Goal: Transaction & Acquisition: Purchase product/service

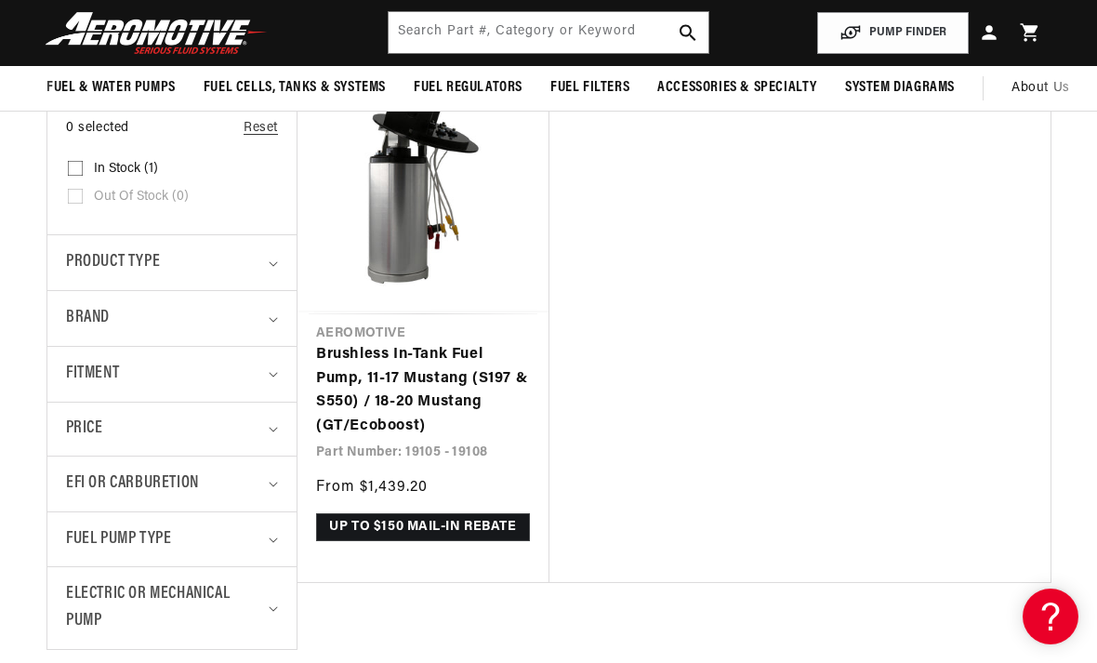
scroll to position [0, 930]
click at [424, 386] on link "Brushless In-Tank Fuel Pump, 11-17 Mustang (S197 & S550) / 18-20 Mustang (GT/Ec…" at bounding box center [423, 390] width 214 height 95
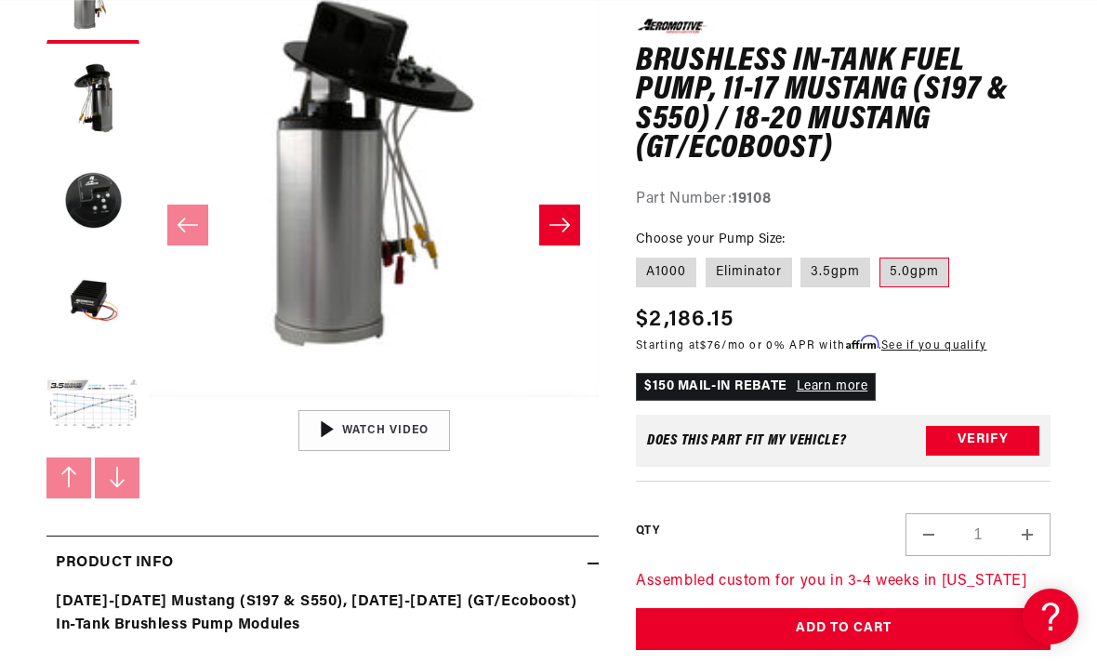
click at [919, 266] on label "5.0gpm" at bounding box center [915, 273] width 70 height 30
click at [881, 255] on input "5.0gpm" at bounding box center [880, 254] width 1 height 1
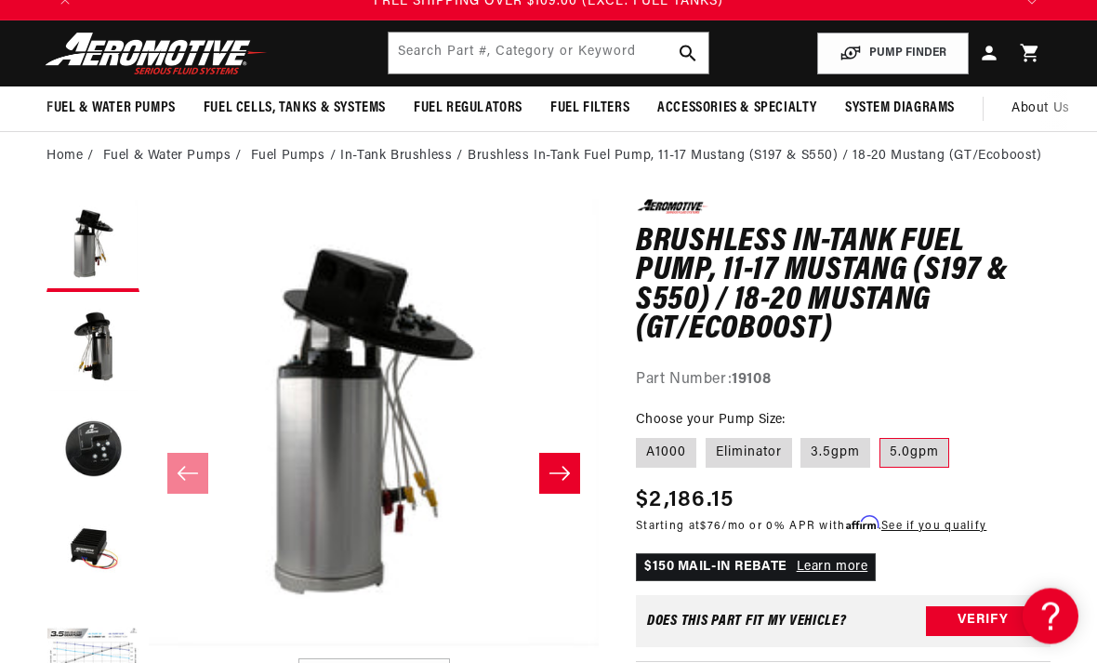
click at [116, 644] on button "Load image 5 in gallery view" at bounding box center [93, 655] width 93 height 93
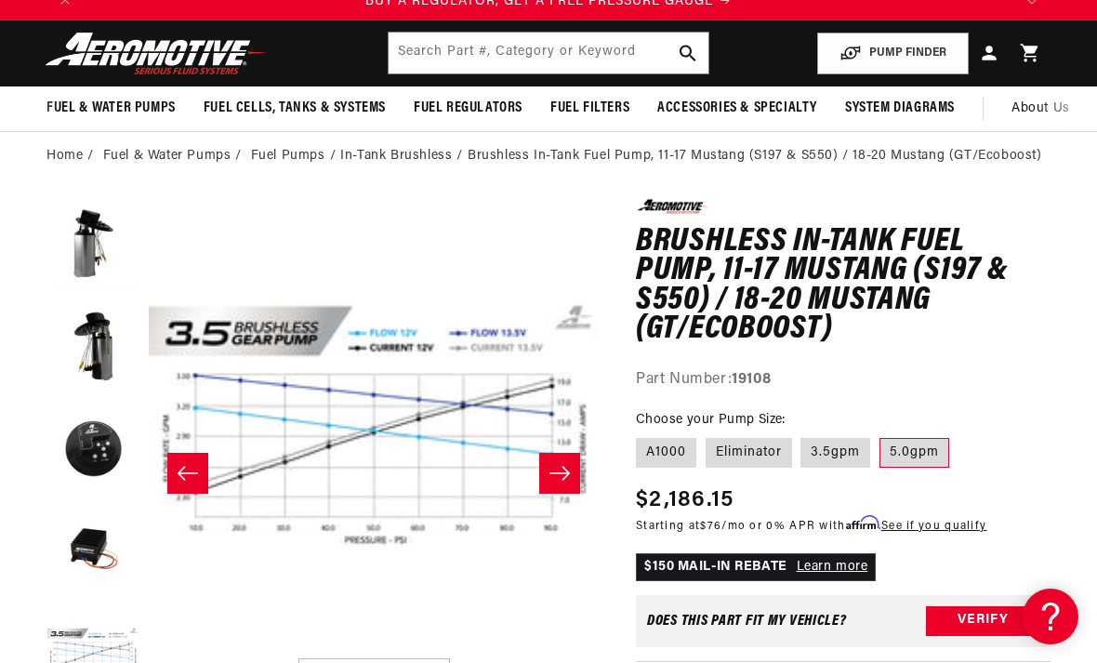
click at [554, 462] on button "Slide right" at bounding box center [559, 473] width 41 height 41
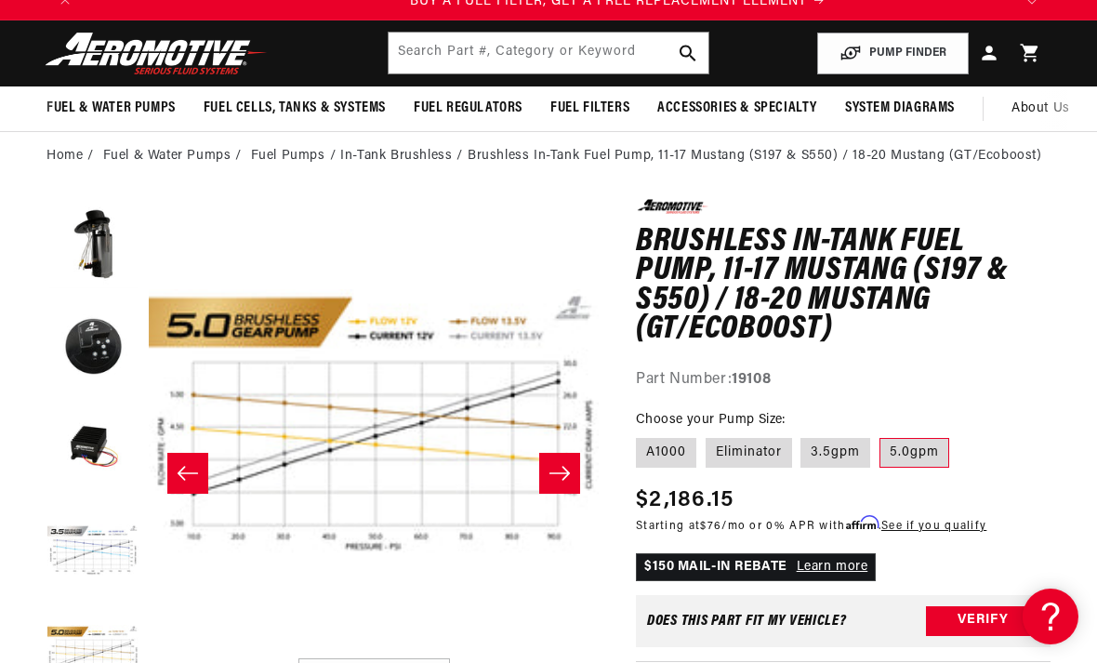
scroll to position [0, 930]
click at [149, 649] on button "Open media 6 in modal" at bounding box center [149, 649] width 0 height 0
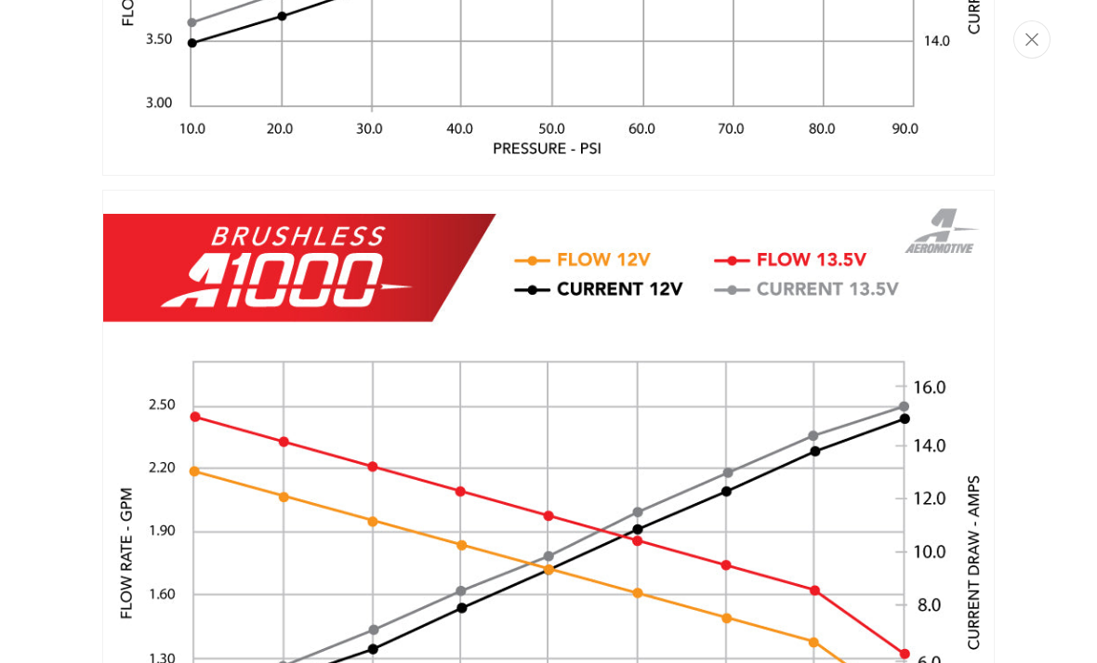
scroll to position [0, 0]
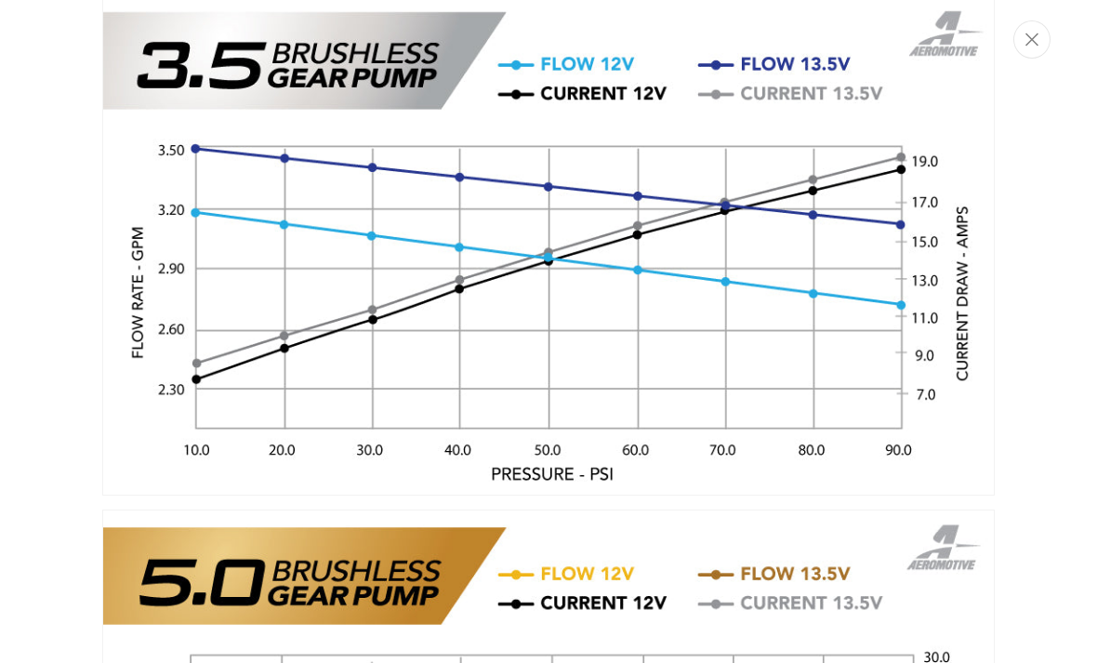
click at [1034, 30] on button "Close" at bounding box center [1032, 39] width 37 height 38
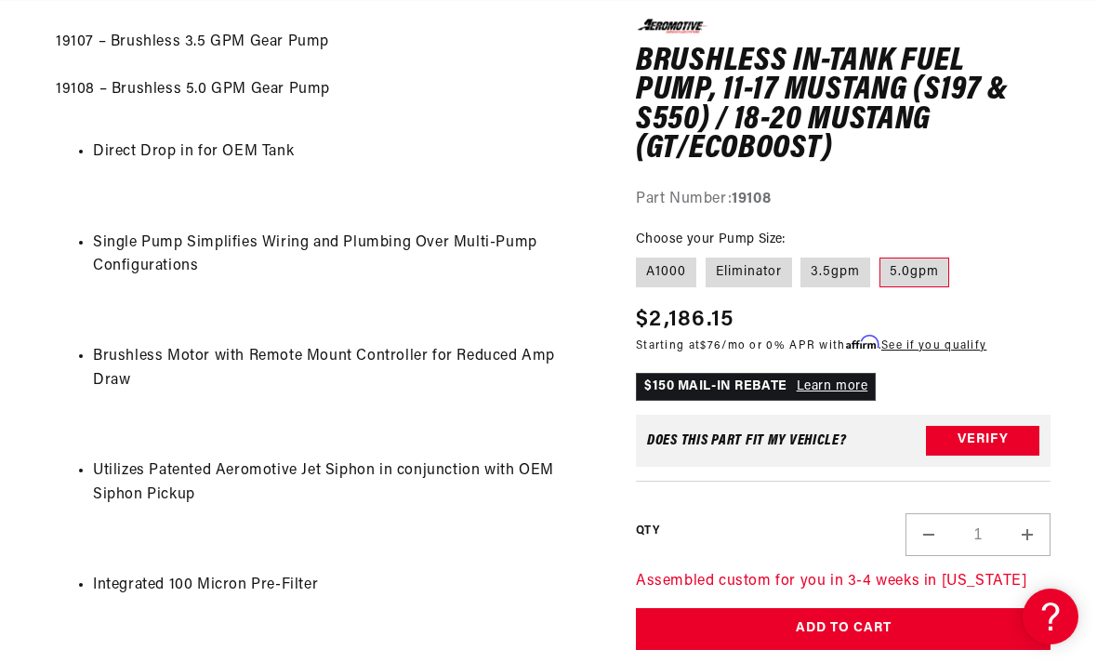
scroll to position [1091, 0]
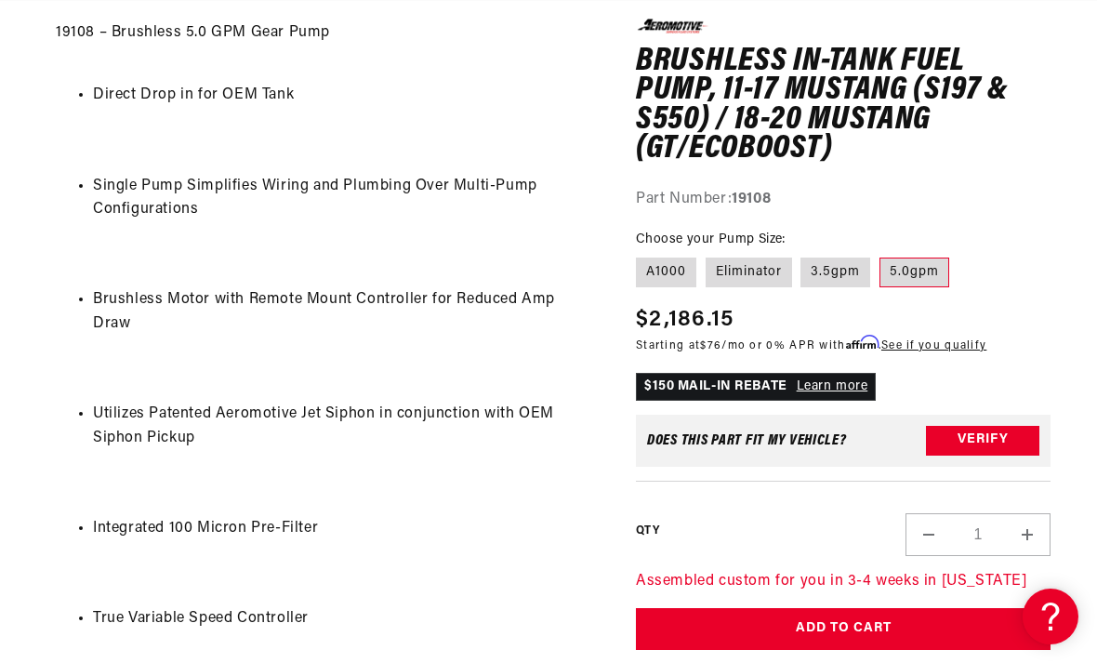
click at [991, 433] on button "Verify" at bounding box center [982, 440] width 113 height 30
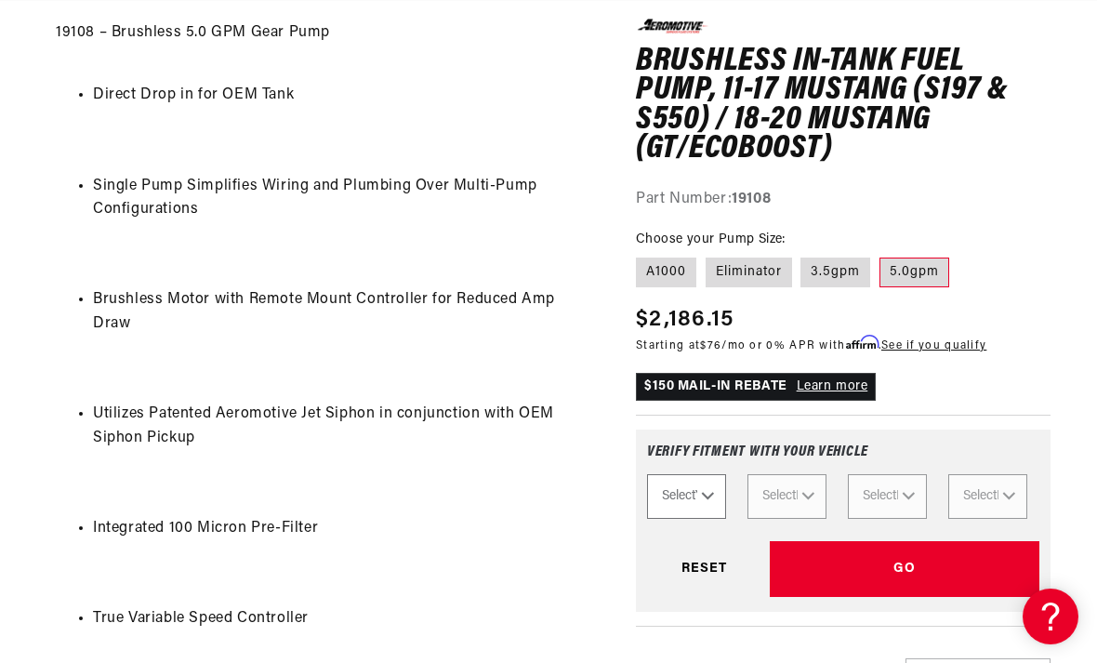
click at [705, 495] on select "Select Year [DATE] 2022 2021 2020 2019 2018 2017 2016 2015 2014 2013 2012 2011 …" at bounding box center [686, 495] width 79 height 45
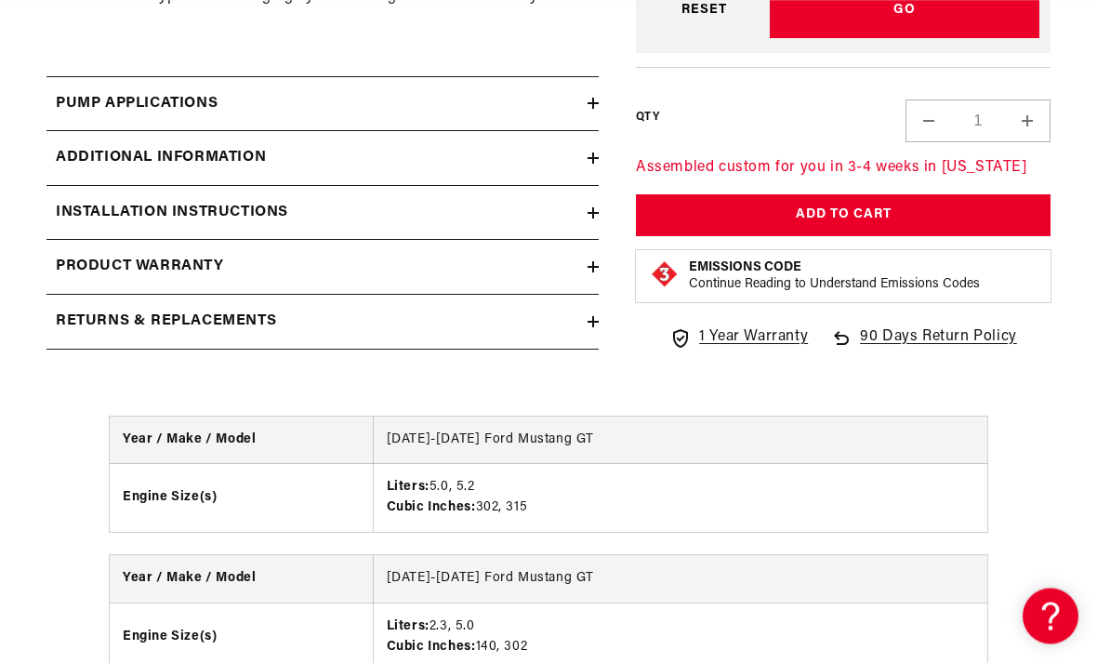
click at [598, 104] on icon at bounding box center [593, 104] width 11 height 0
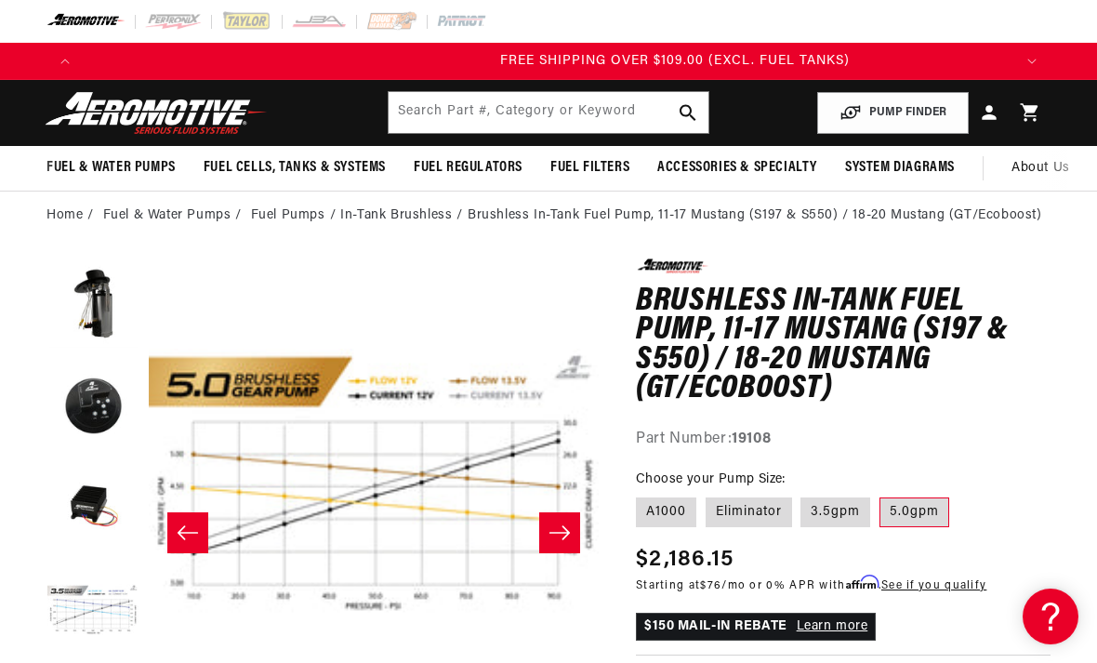
scroll to position [0, 2790]
